Goal: Task Accomplishment & Management: Use online tool/utility

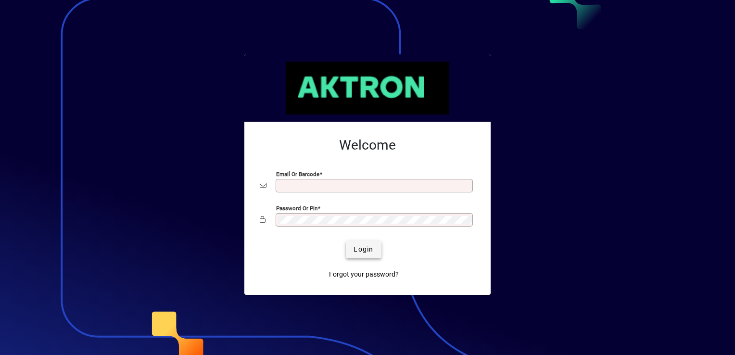
type input "**********"
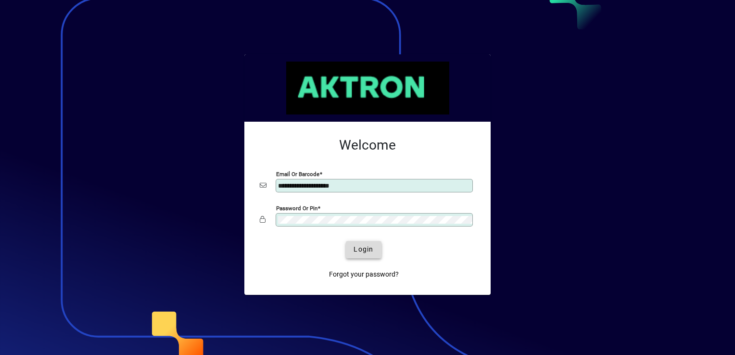
click at [363, 252] on span "Login" at bounding box center [364, 249] width 20 height 10
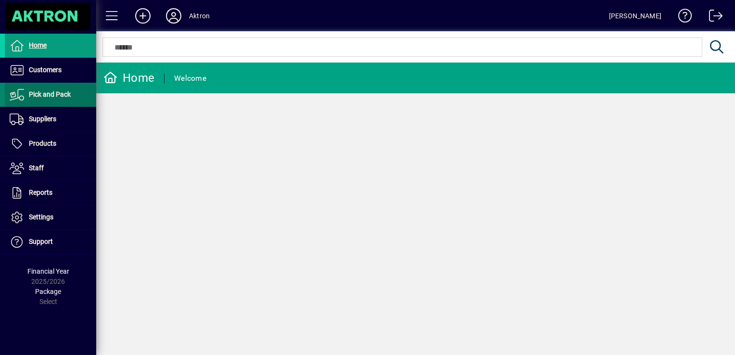
click at [44, 92] on span "Pick and Pack" at bounding box center [50, 94] width 42 height 8
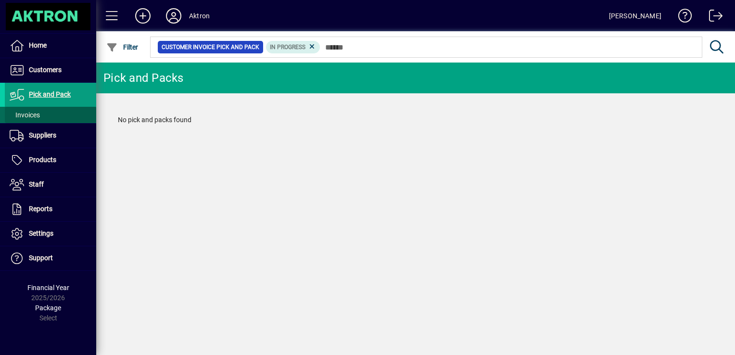
click at [40, 111] on span at bounding box center [50, 114] width 91 height 23
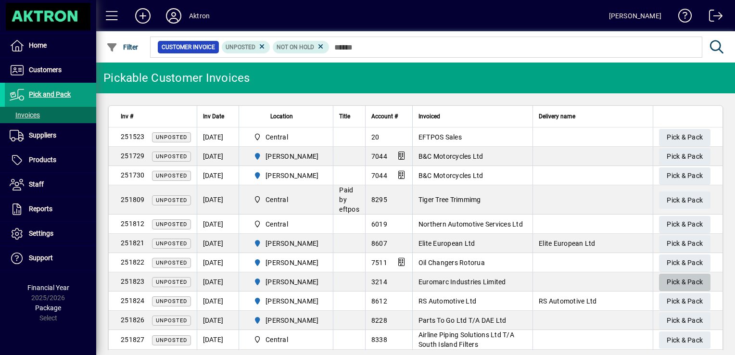
click at [671, 281] on span "Pick & Pack" at bounding box center [685, 282] width 36 height 16
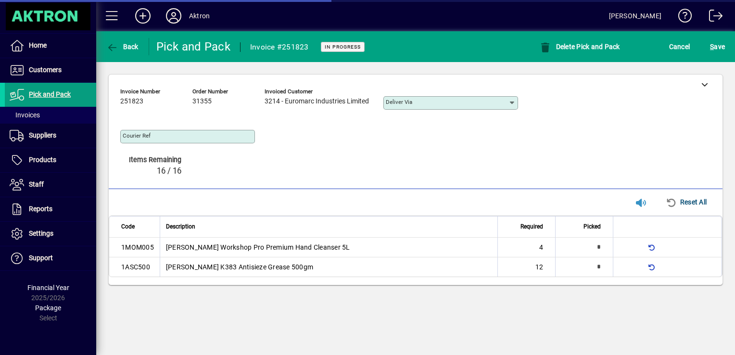
type input "**********"
click at [671, 281] on div "Code Description Required Picked 1MOM005 [PERSON_NAME] Workshop Pro Premium Han…" at bounding box center [416, 249] width 614 height 69
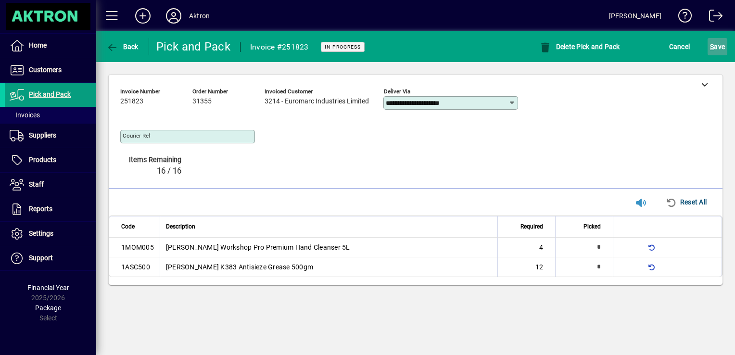
click at [715, 48] on span "S ave" at bounding box center [717, 46] width 15 height 15
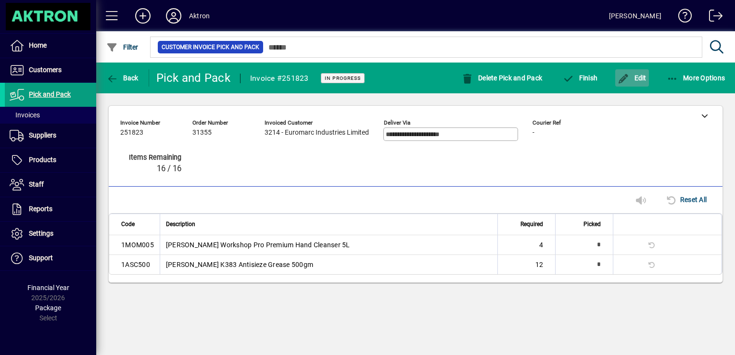
click at [633, 80] on span "Edit" at bounding box center [632, 78] width 29 height 8
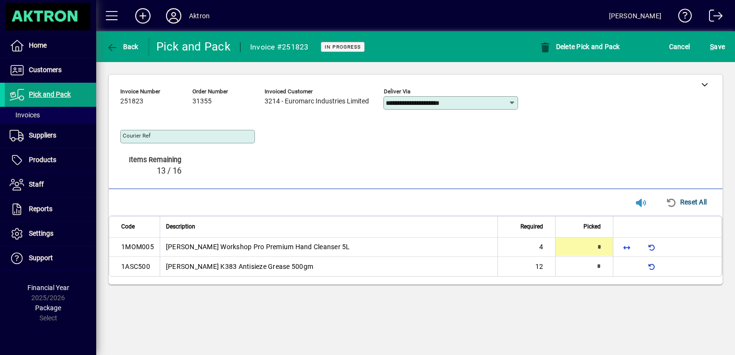
type input "*"
type input "**"
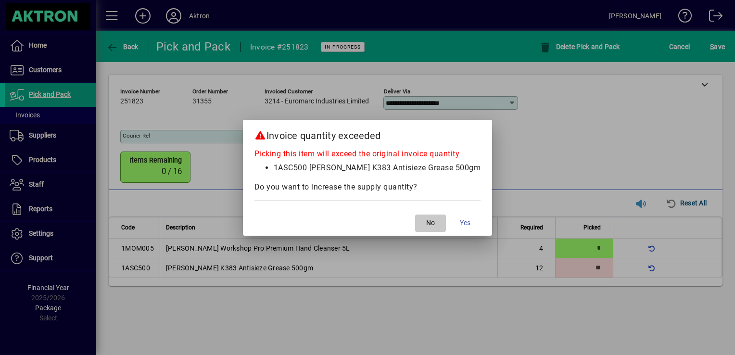
click at [426, 222] on span "No" at bounding box center [430, 223] width 9 height 10
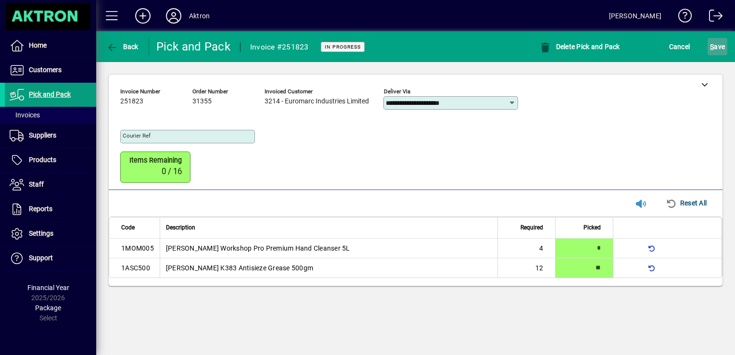
click at [715, 49] on span "S ave" at bounding box center [717, 46] width 15 height 15
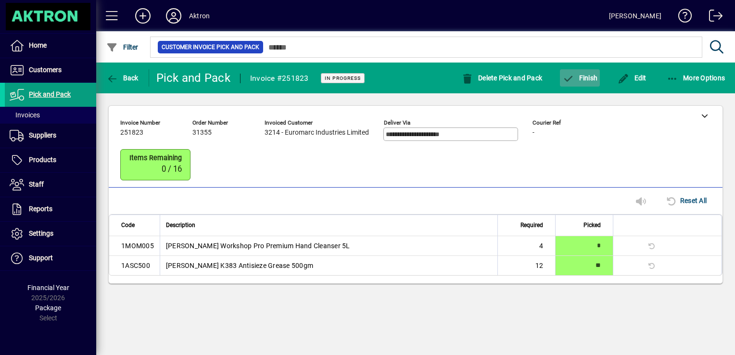
click at [583, 80] on span "Finish" at bounding box center [579, 78] width 35 height 8
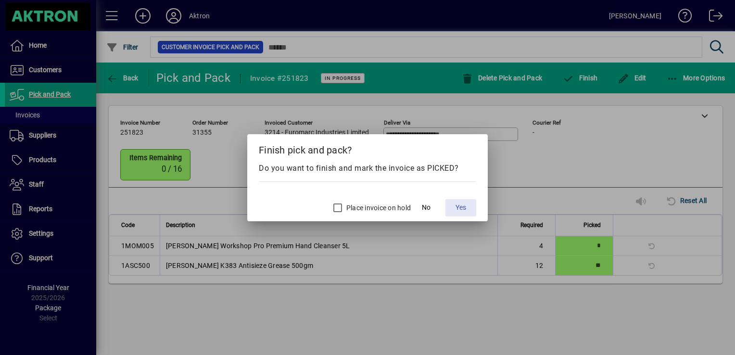
click at [462, 209] on span "Yes" at bounding box center [460, 207] width 11 height 10
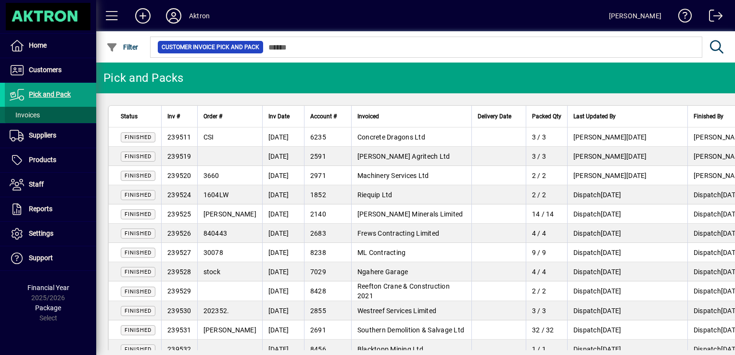
click at [60, 114] on span at bounding box center [50, 114] width 91 height 23
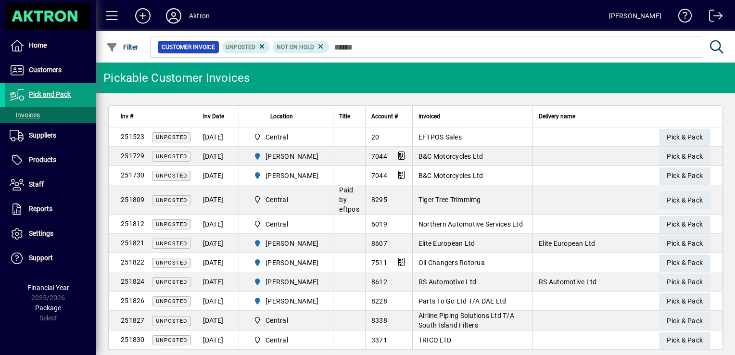
click at [453, 243] on span "Elite European Ltd" at bounding box center [446, 244] width 57 height 8
click at [693, 244] on span "Pick & Pack" at bounding box center [685, 244] width 36 height 16
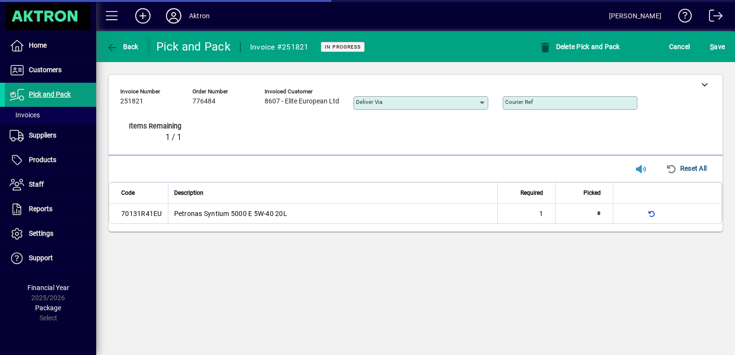
type input "**********"
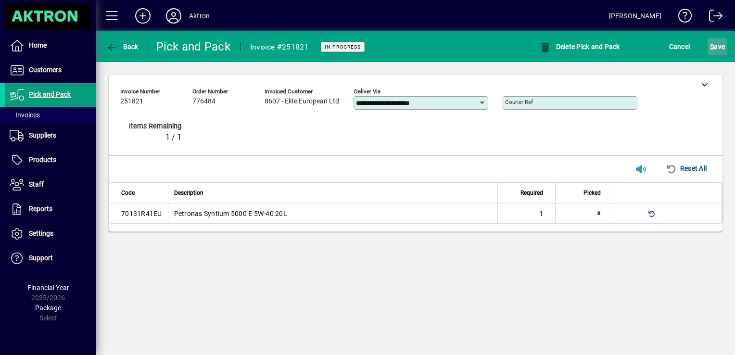
click at [715, 48] on span "S ave" at bounding box center [717, 46] width 15 height 15
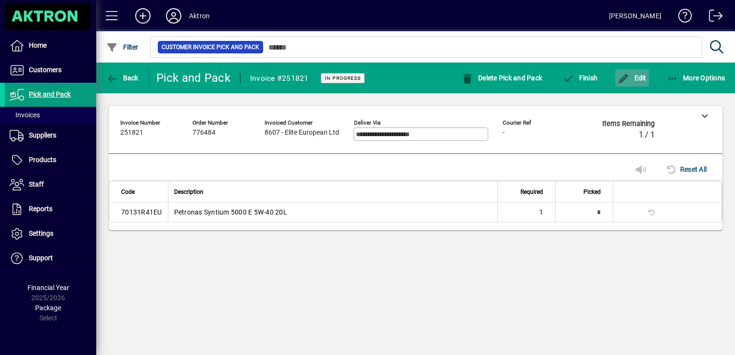
click at [631, 75] on span "Edit" at bounding box center [632, 78] width 29 height 8
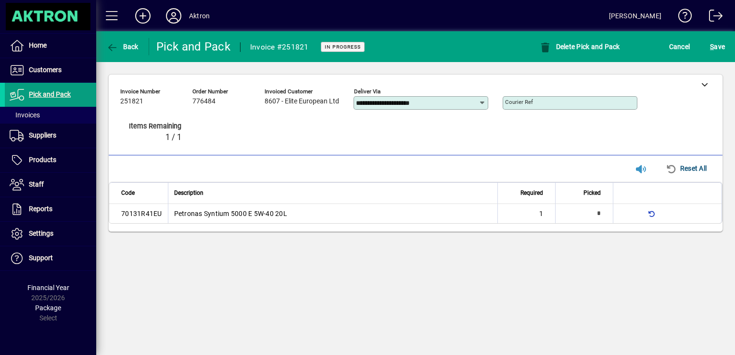
type input "*"
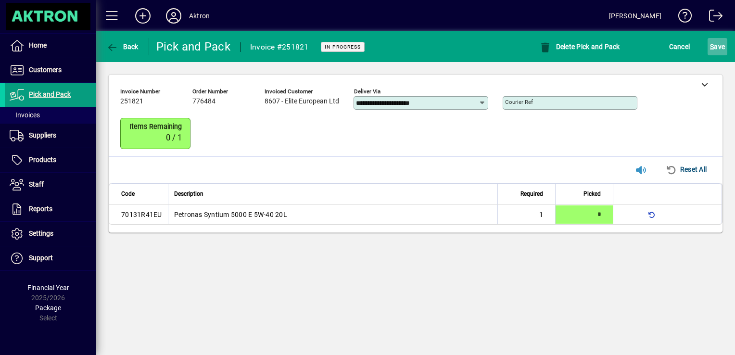
click at [721, 47] on span "S ave" at bounding box center [717, 46] width 15 height 15
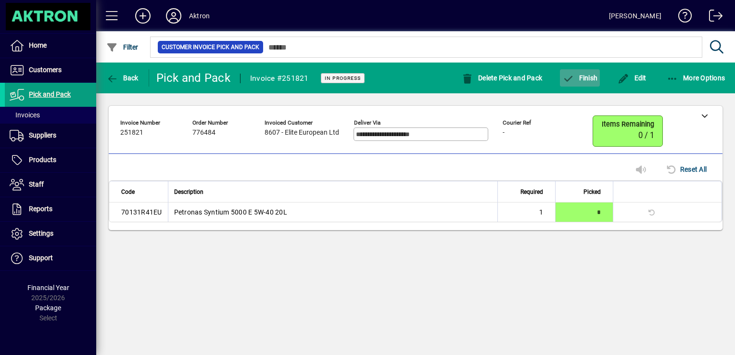
click at [592, 81] on span "Finish" at bounding box center [579, 78] width 35 height 8
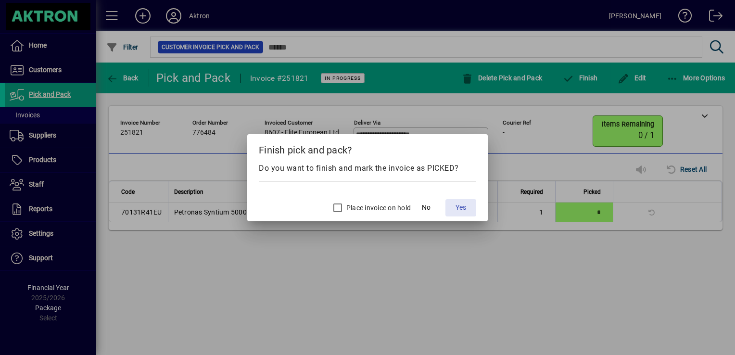
click at [456, 205] on span "Yes" at bounding box center [460, 207] width 11 height 10
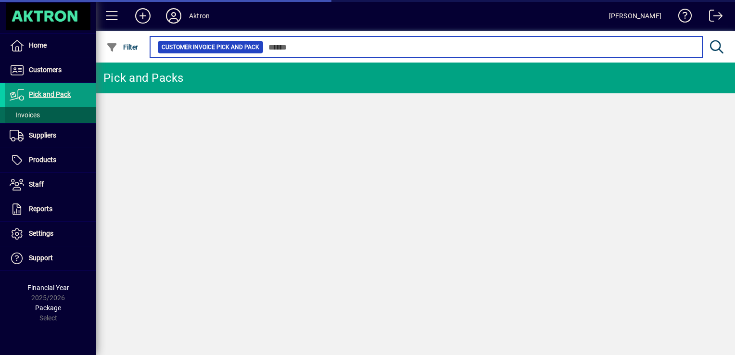
click at [35, 111] on span "Invoices" at bounding box center [25, 115] width 30 height 8
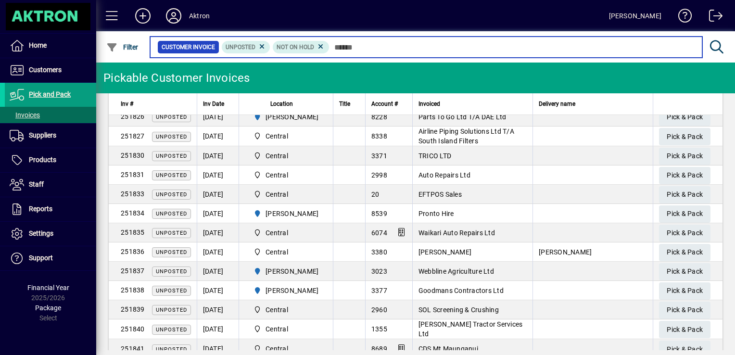
scroll to position [184, 0]
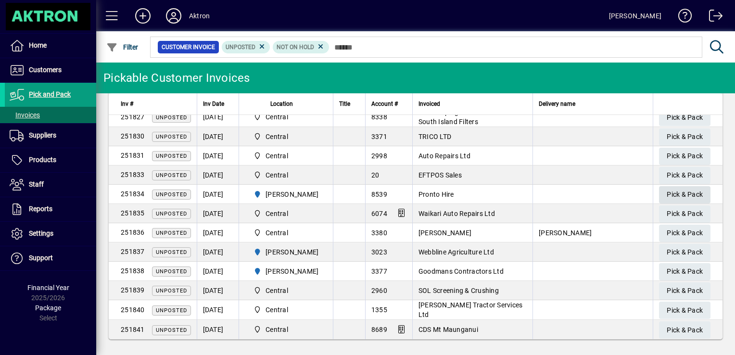
click at [667, 196] on span "Pick & Pack" at bounding box center [685, 195] width 36 height 16
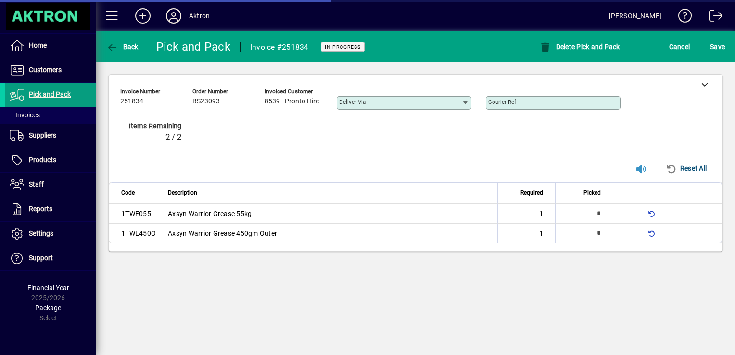
type input "**********"
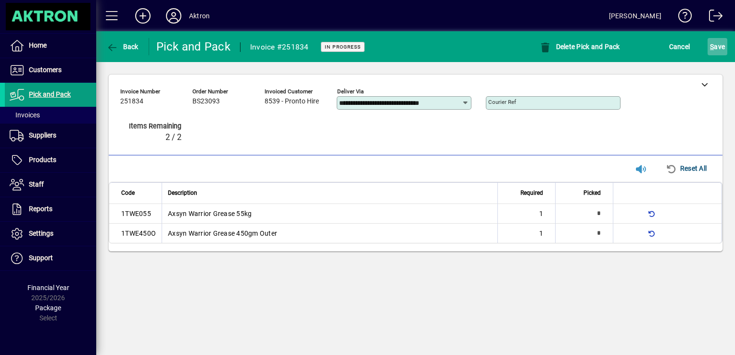
click at [708, 53] on span "submit" at bounding box center [718, 46] width 20 height 23
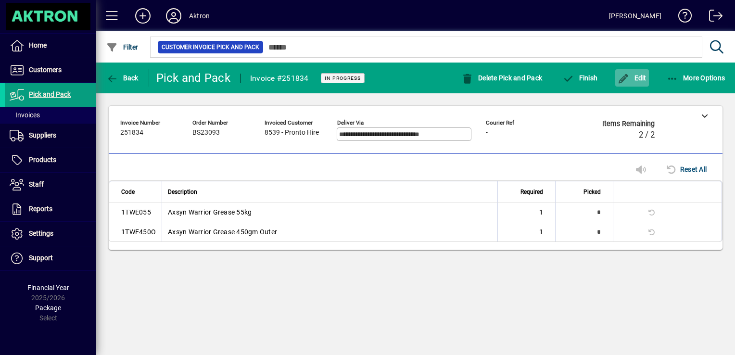
click at [641, 76] on span "Edit" at bounding box center [632, 78] width 29 height 8
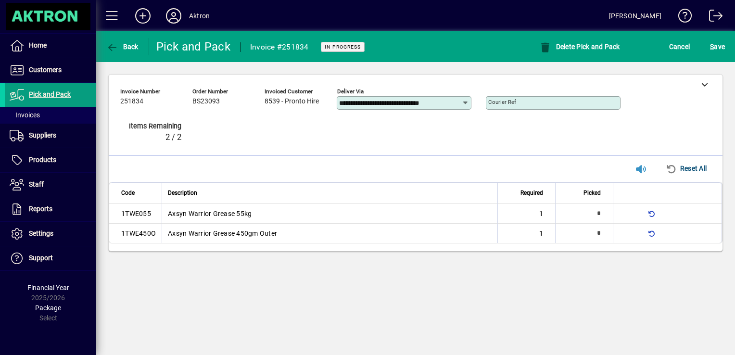
type input "*"
click at [716, 49] on span "S ave" at bounding box center [717, 46] width 15 height 15
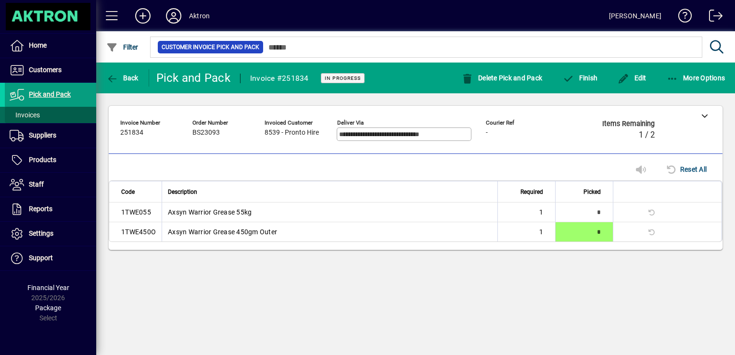
click at [38, 116] on span "Invoices" at bounding box center [25, 115] width 30 height 8
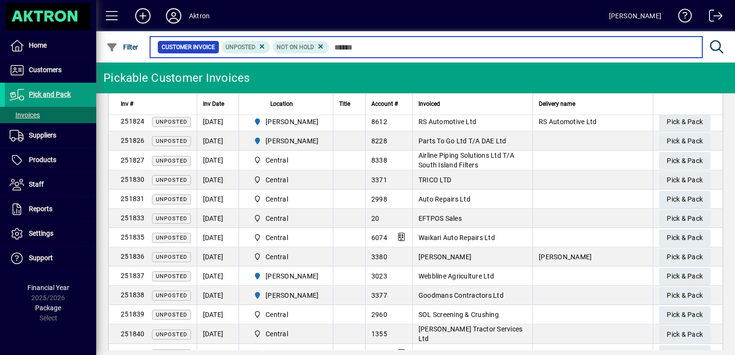
scroll to position [165, 0]
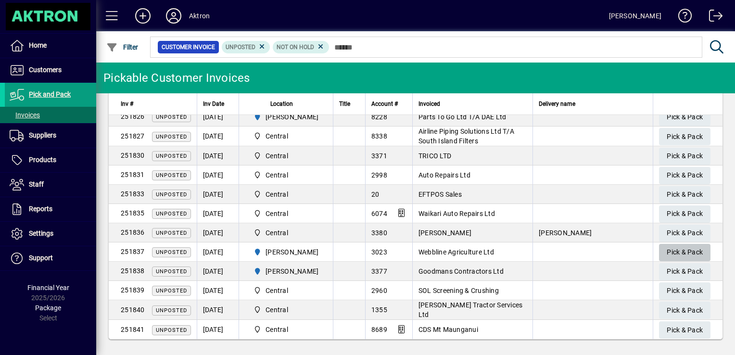
click at [667, 255] on span "Pick & Pack" at bounding box center [685, 252] width 36 height 16
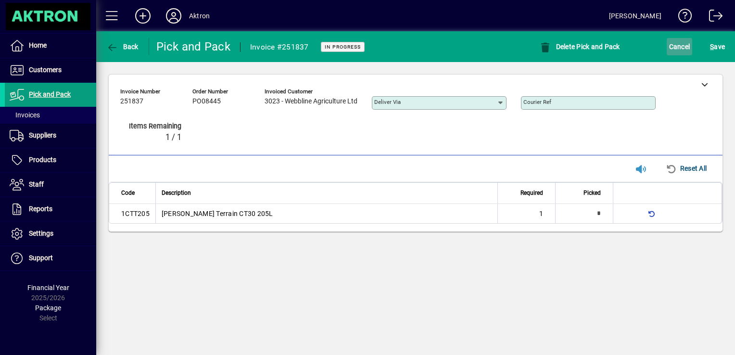
click at [682, 50] on span "Cancel" at bounding box center [679, 46] width 21 height 15
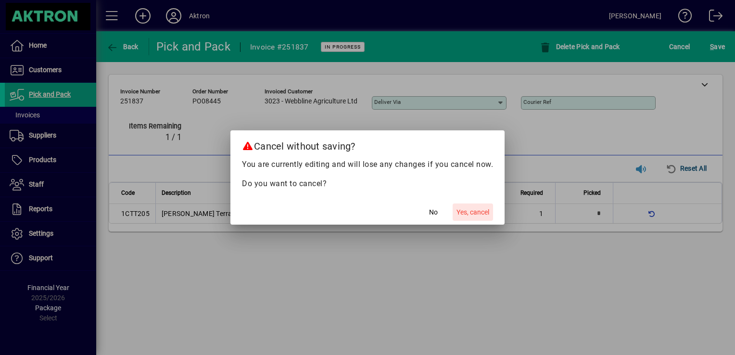
click at [461, 212] on span "Yes, cancel" at bounding box center [472, 212] width 33 height 10
